Goal: Find specific page/section: Find specific page/section

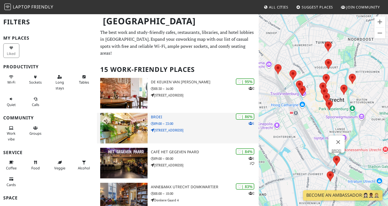
click at [156, 119] on h3 "BROEI" at bounding box center [205, 116] width 108 height 5
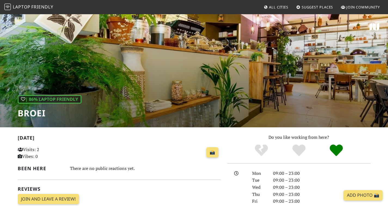
click at [285, 6] on span "All Cities" at bounding box center [278, 7] width 19 height 5
drag, startPoint x: 47, startPoint y: 113, endPoint x: 19, endPoint y: 109, distance: 28.4
click at [19, 109] on h1 "BROEI" at bounding box center [50, 113] width 64 height 10
click at [71, 115] on h1 "BROEI" at bounding box center [50, 113] width 64 height 10
drag, startPoint x: 56, startPoint y: 114, endPoint x: 15, endPoint y: 109, distance: 41.2
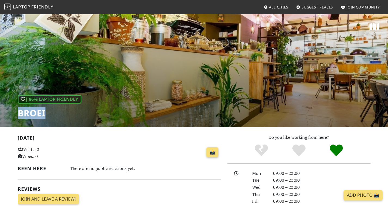
click at [15, 109] on div "| 86% Laptop Friendly BROEI" at bounding box center [194, 70] width 388 height 113
copy h1 "BROEI"
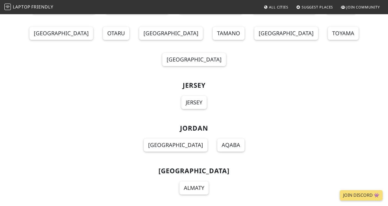
scroll to position [2988, 0]
